Goal: Task Accomplishment & Management: Manage account settings

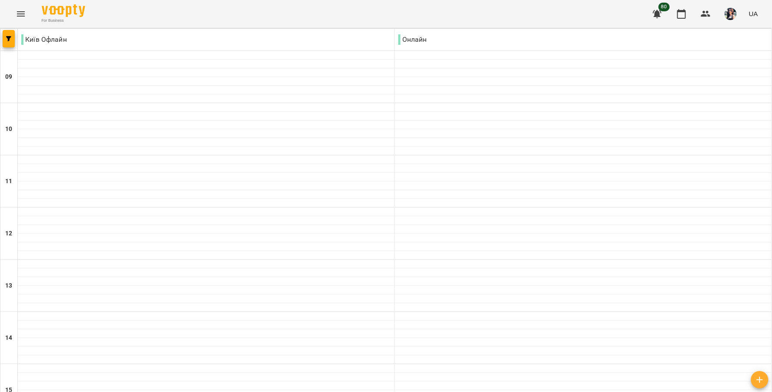
scroll to position [343, 0]
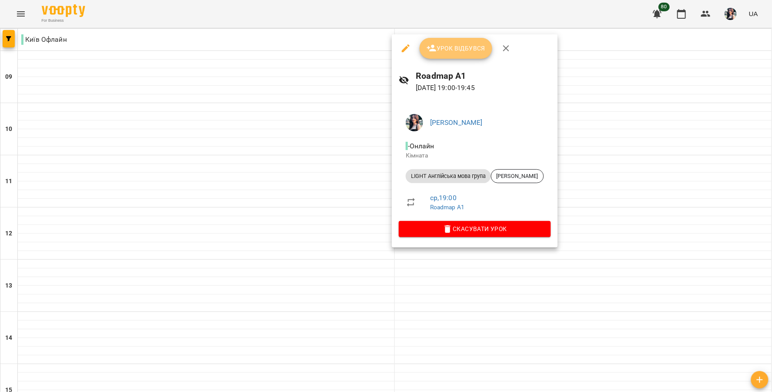
click at [433, 49] on icon "button" at bounding box center [432, 48] width 10 height 10
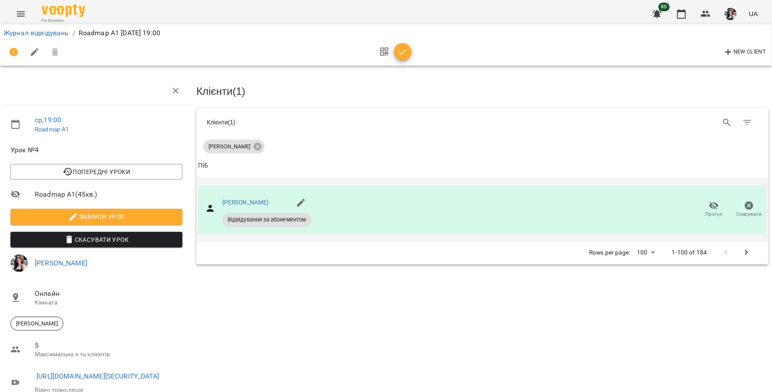
click at [706, 210] on span "Прогул" at bounding box center [714, 213] width 17 height 7
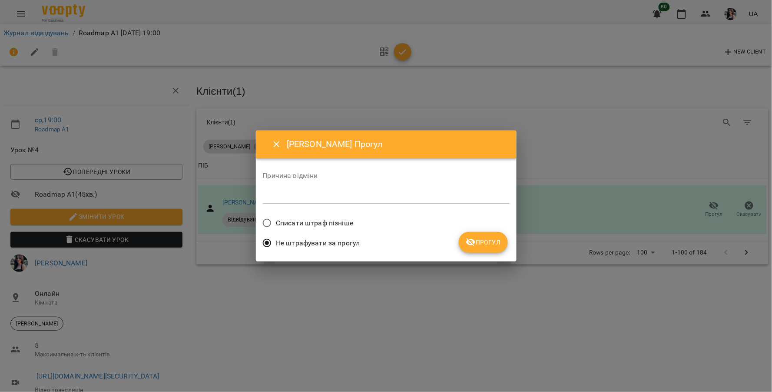
click at [336, 220] on span "Списати штраф пізніше" at bounding box center [314, 223] width 77 height 10
click at [485, 243] on span "Прогул" at bounding box center [483, 242] width 35 height 10
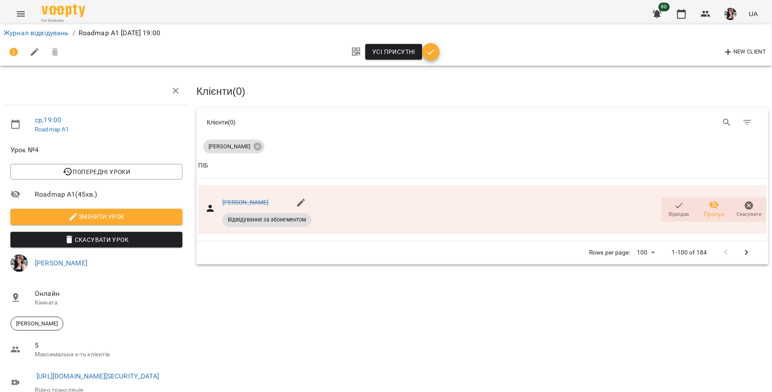
click at [438, 50] on span "button" at bounding box center [431, 52] width 17 height 10
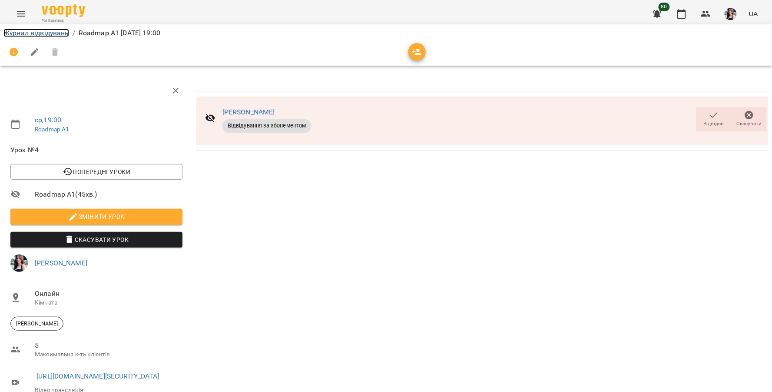
click at [41, 33] on link "Журнал відвідувань" at bounding box center [36, 33] width 66 height 8
